Goal: Find specific page/section: Find specific page/section

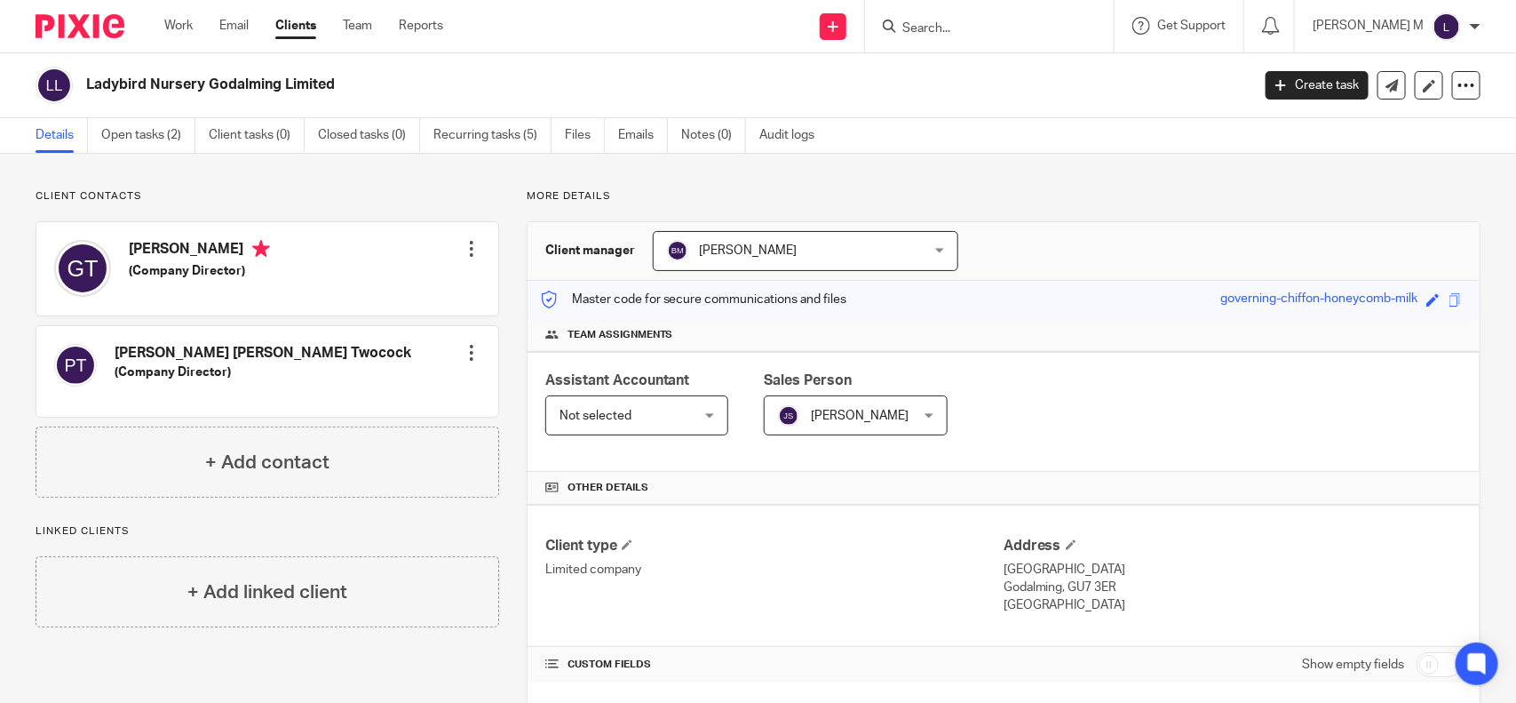
click at [949, 23] on input "Search" at bounding box center [981, 29] width 160 height 16
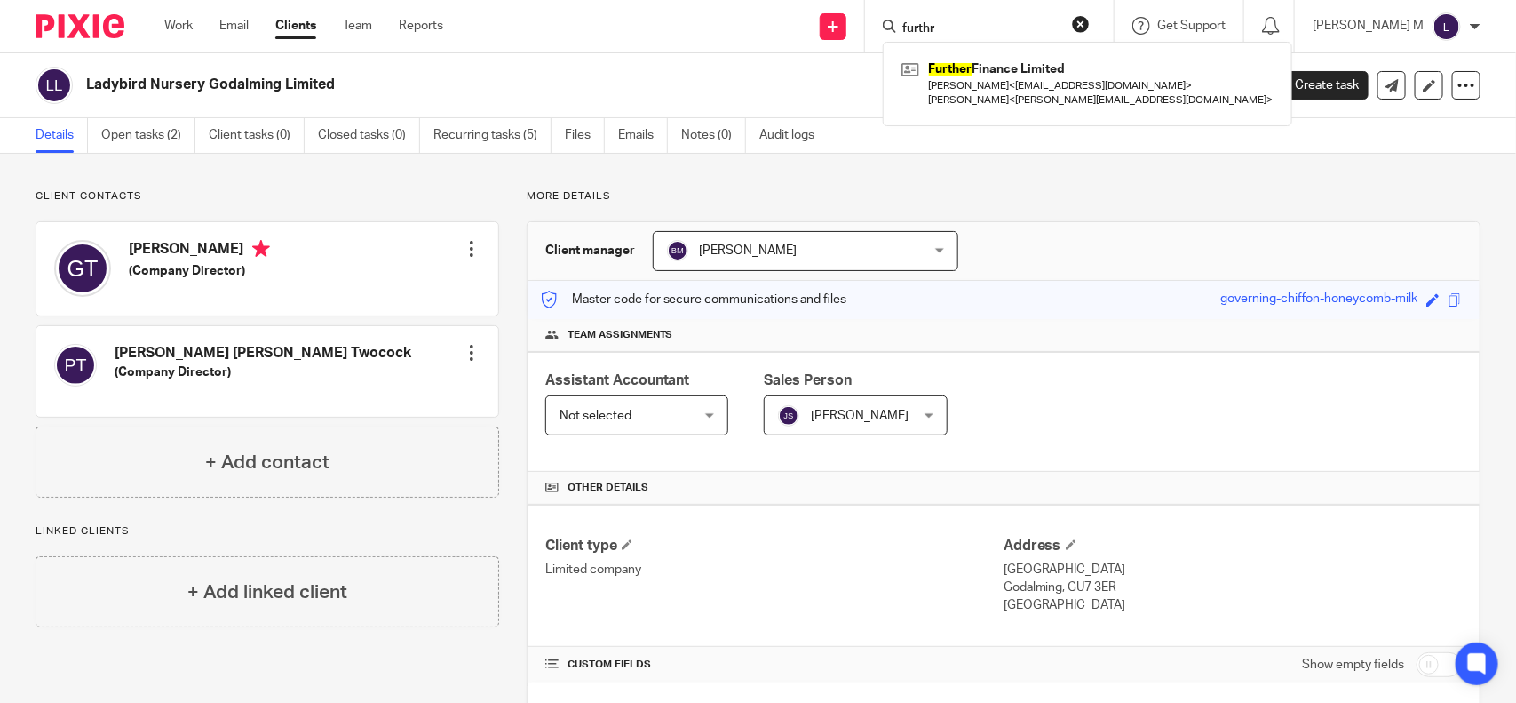
drag, startPoint x: 989, startPoint y: 27, endPoint x: 930, endPoint y: 27, distance: 58.6
click at [930, 27] on input "furthr" at bounding box center [981, 29] width 160 height 16
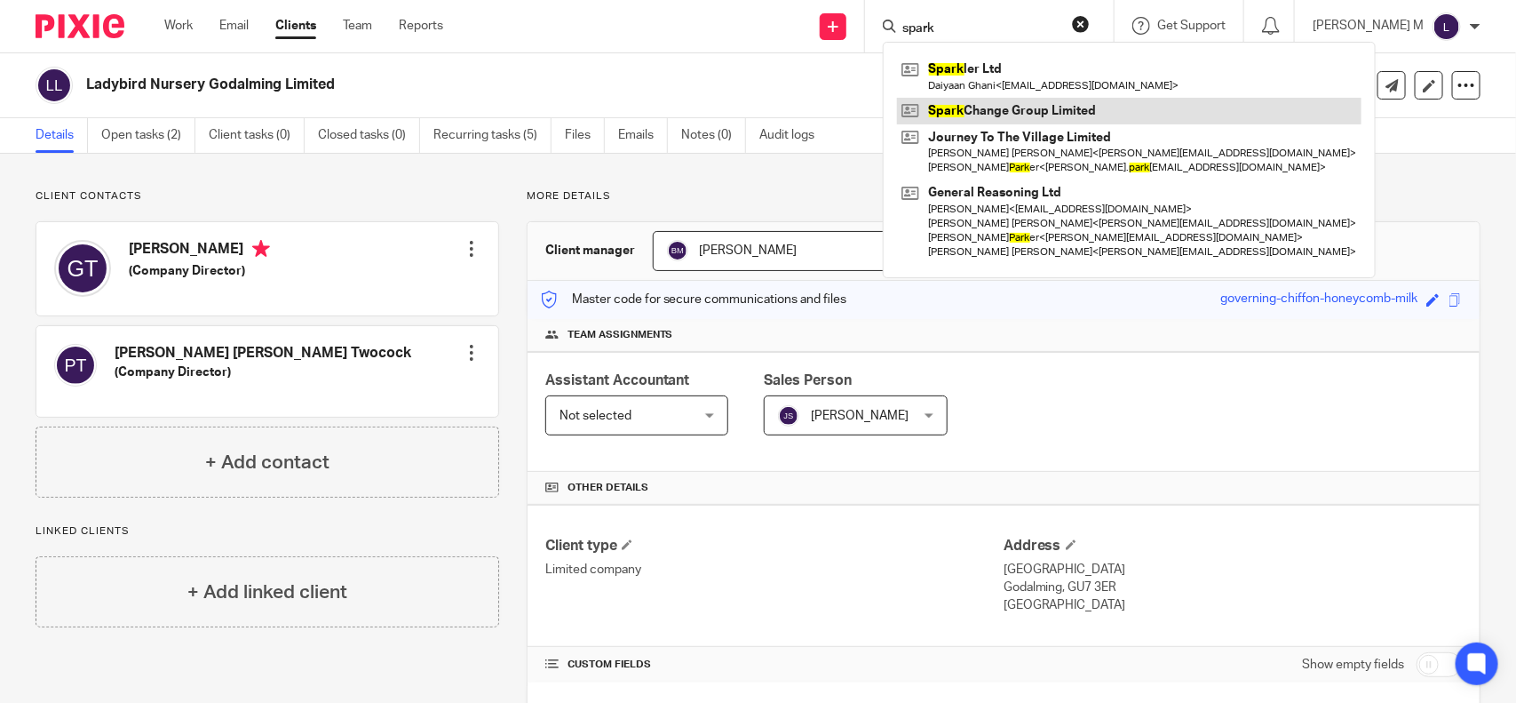
type input "spark"
click at [1040, 100] on link at bounding box center [1129, 111] width 465 height 27
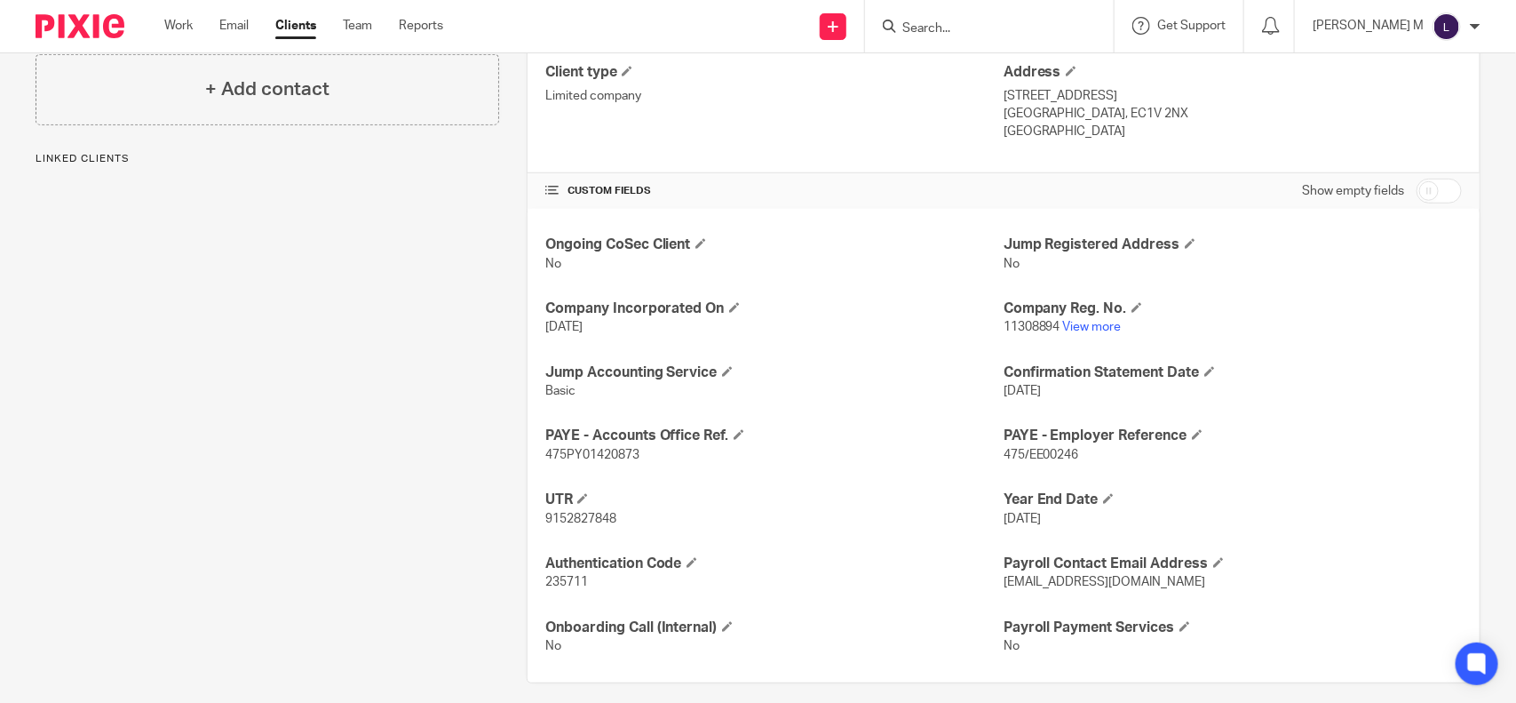
scroll to position [490, 0]
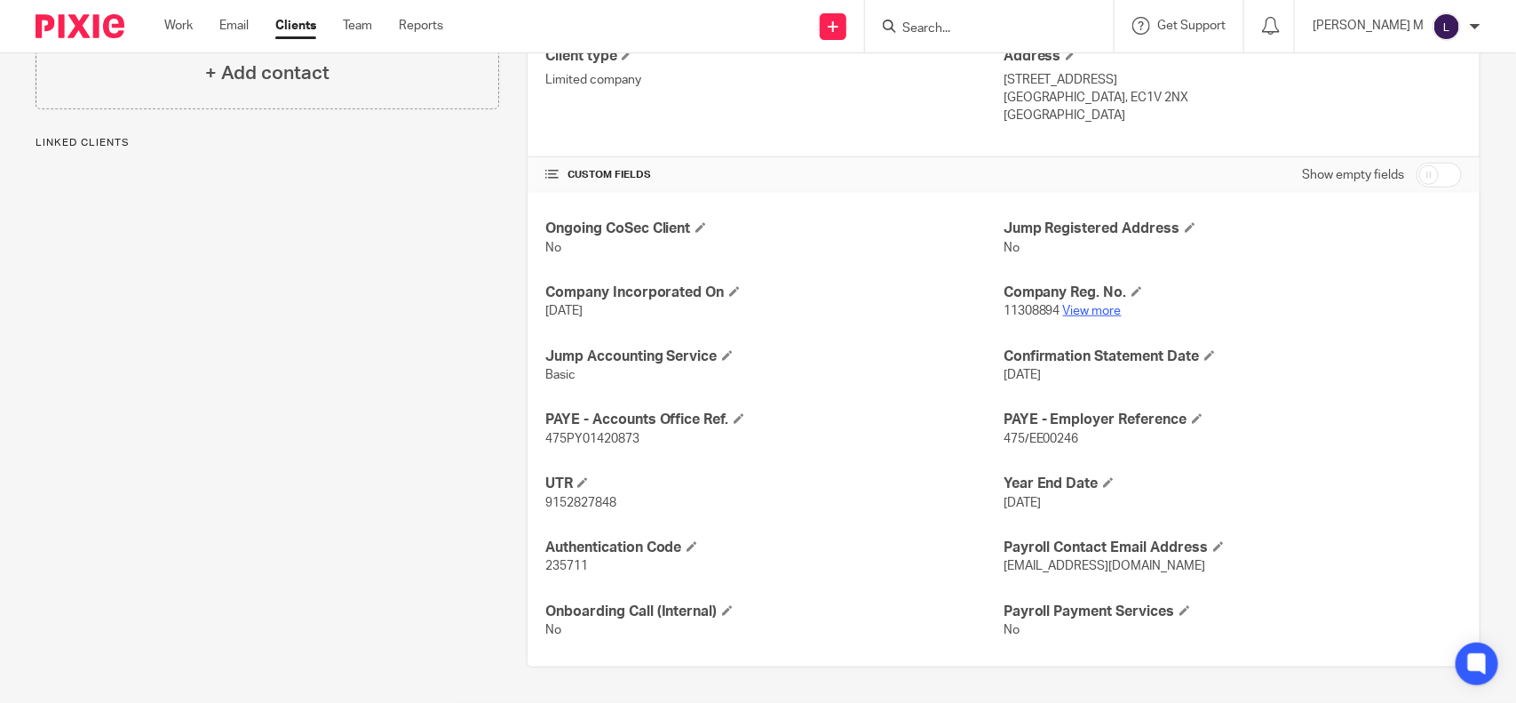
click at [1076, 307] on link "View more" at bounding box center [1092, 311] width 59 height 12
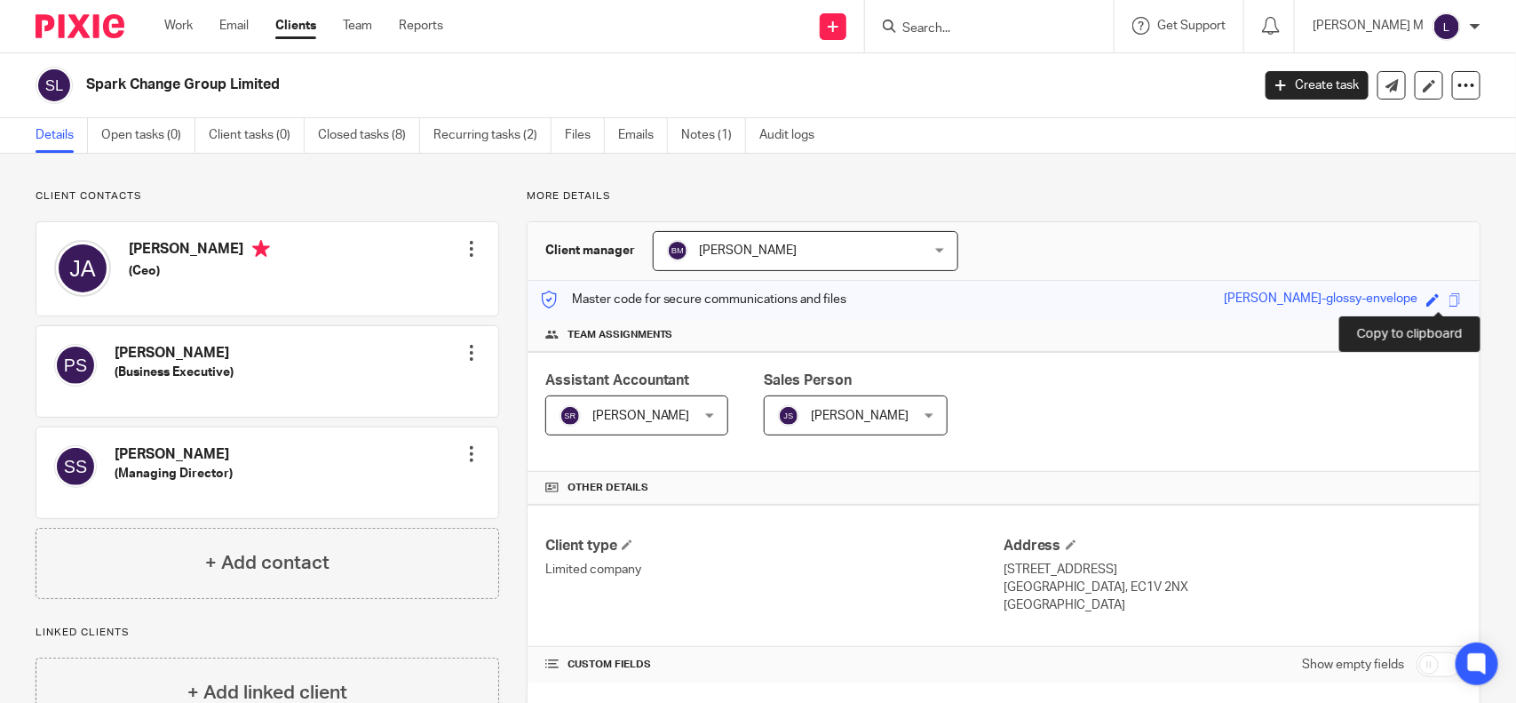
click at [1449, 303] on span at bounding box center [1455, 299] width 13 height 13
click at [949, 33] on input "Search" at bounding box center [981, 29] width 160 height 16
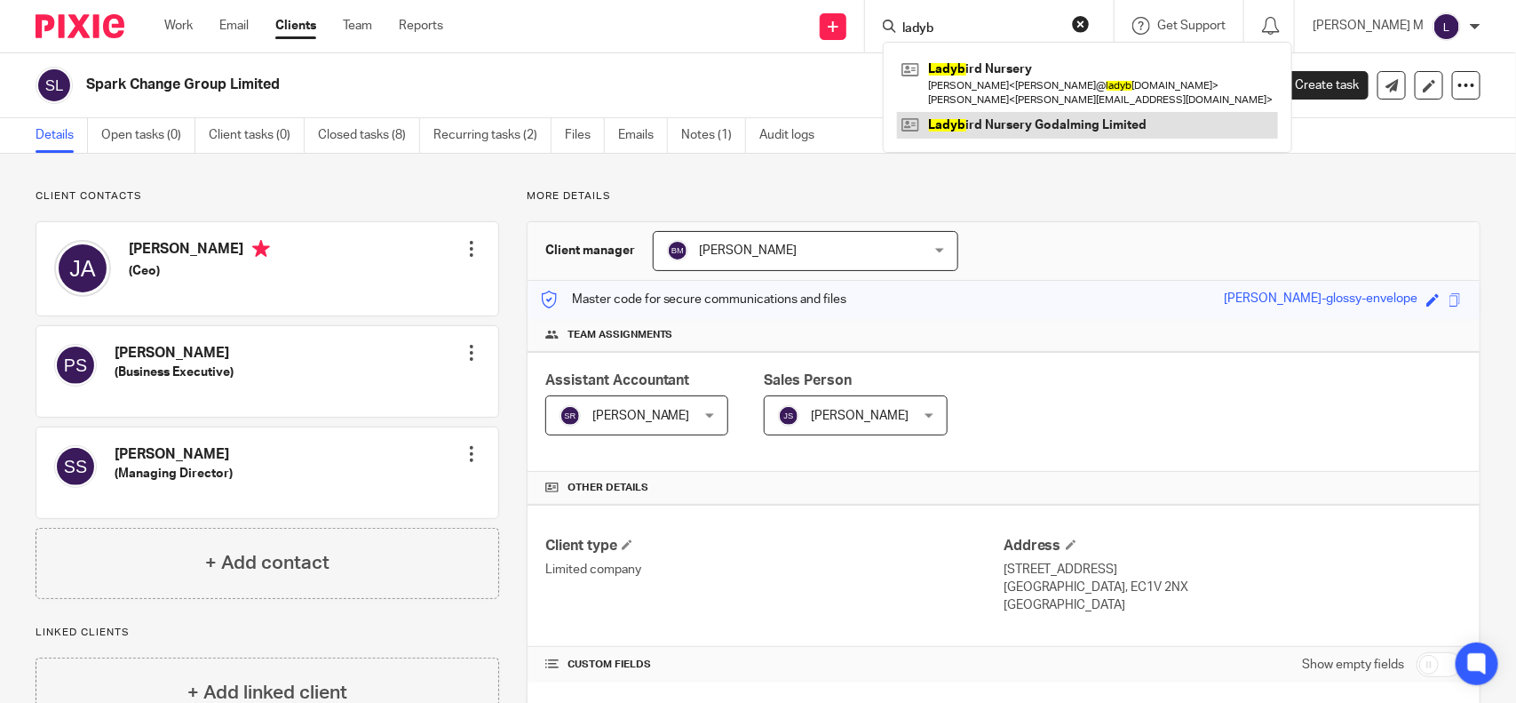
type input "ladyb"
click at [1046, 117] on link at bounding box center [1087, 125] width 381 height 27
